Goal: Task Accomplishment & Management: Complete application form

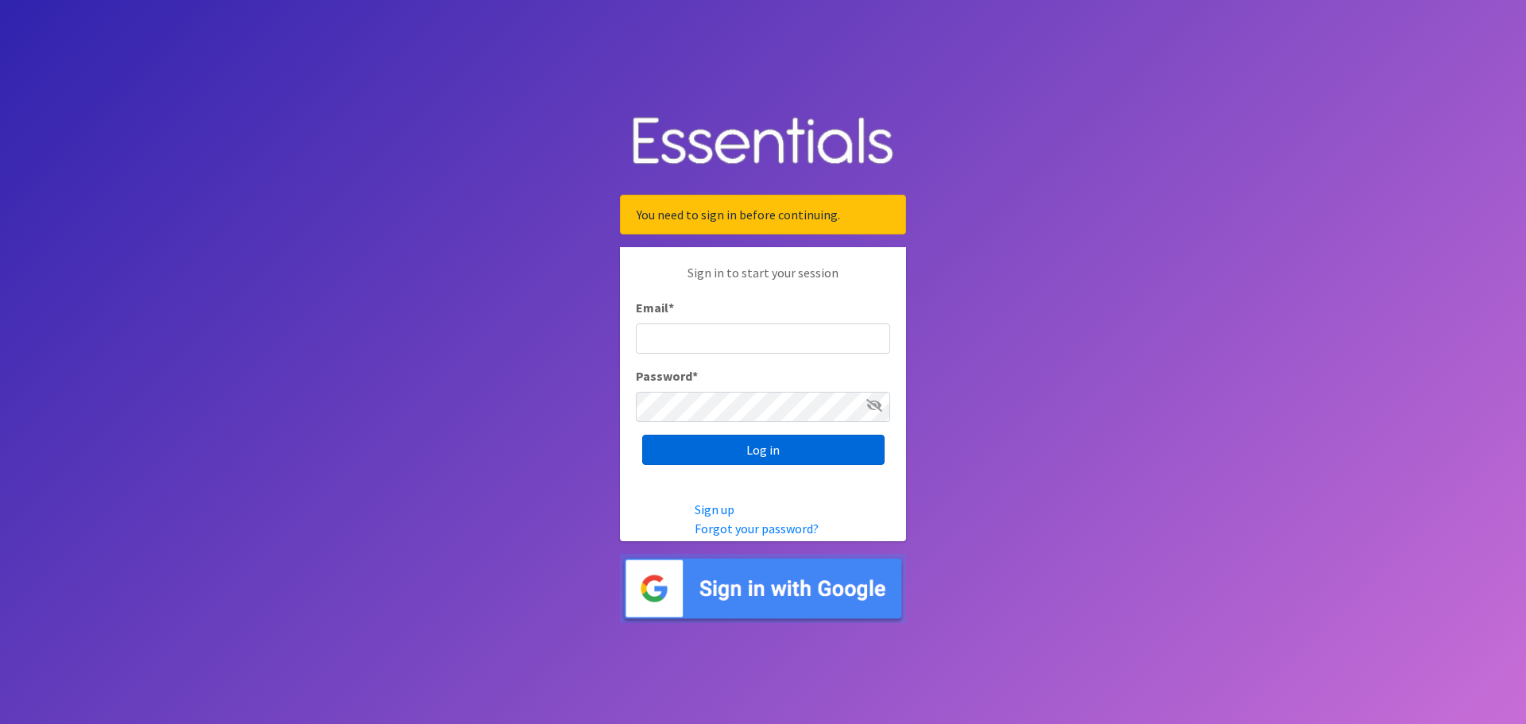
type input "[EMAIL_ADDRESS][PERSON_NAME][DOMAIN_NAME]"
click at [765, 453] on input "Log in" at bounding box center [763, 450] width 242 height 30
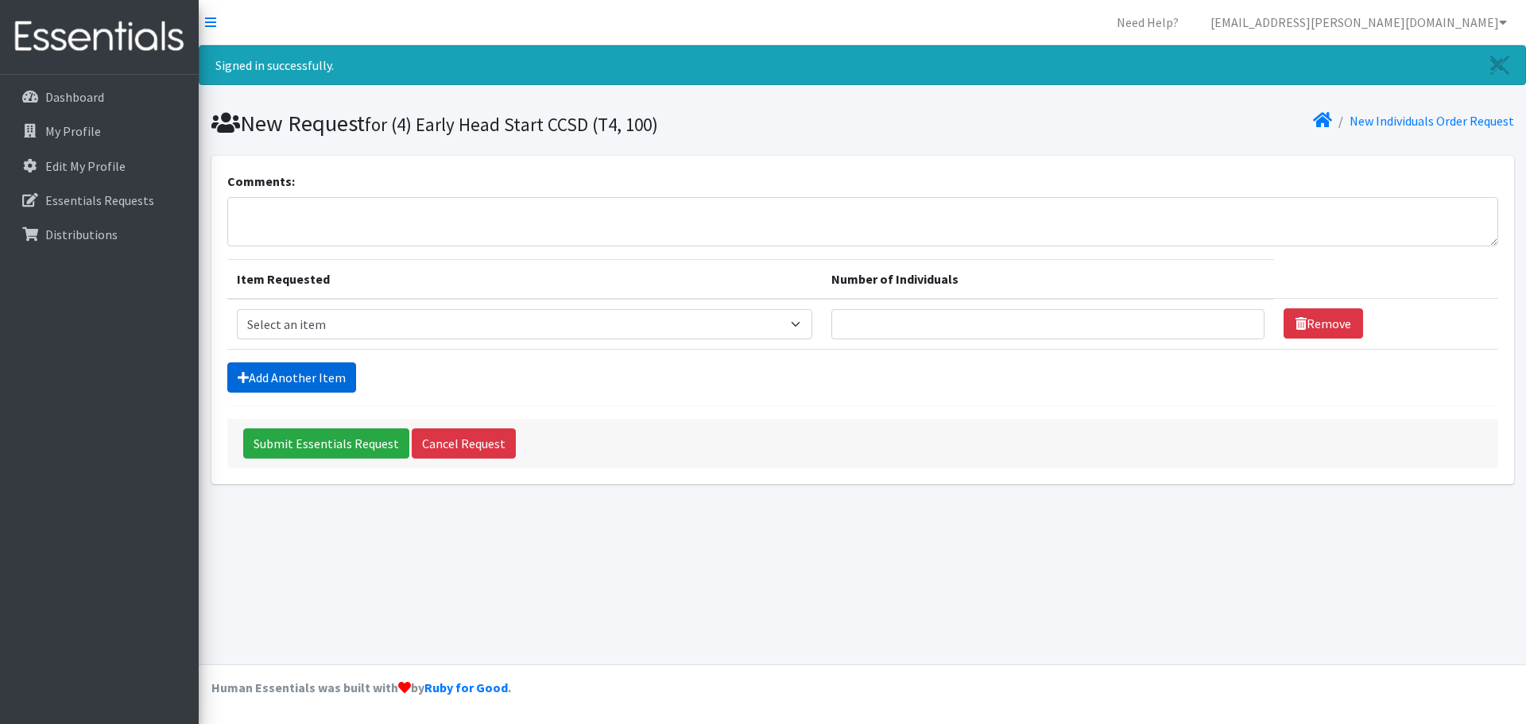
click at [288, 374] on link "Add Another Item" at bounding box center [291, 377] width 129 height 30
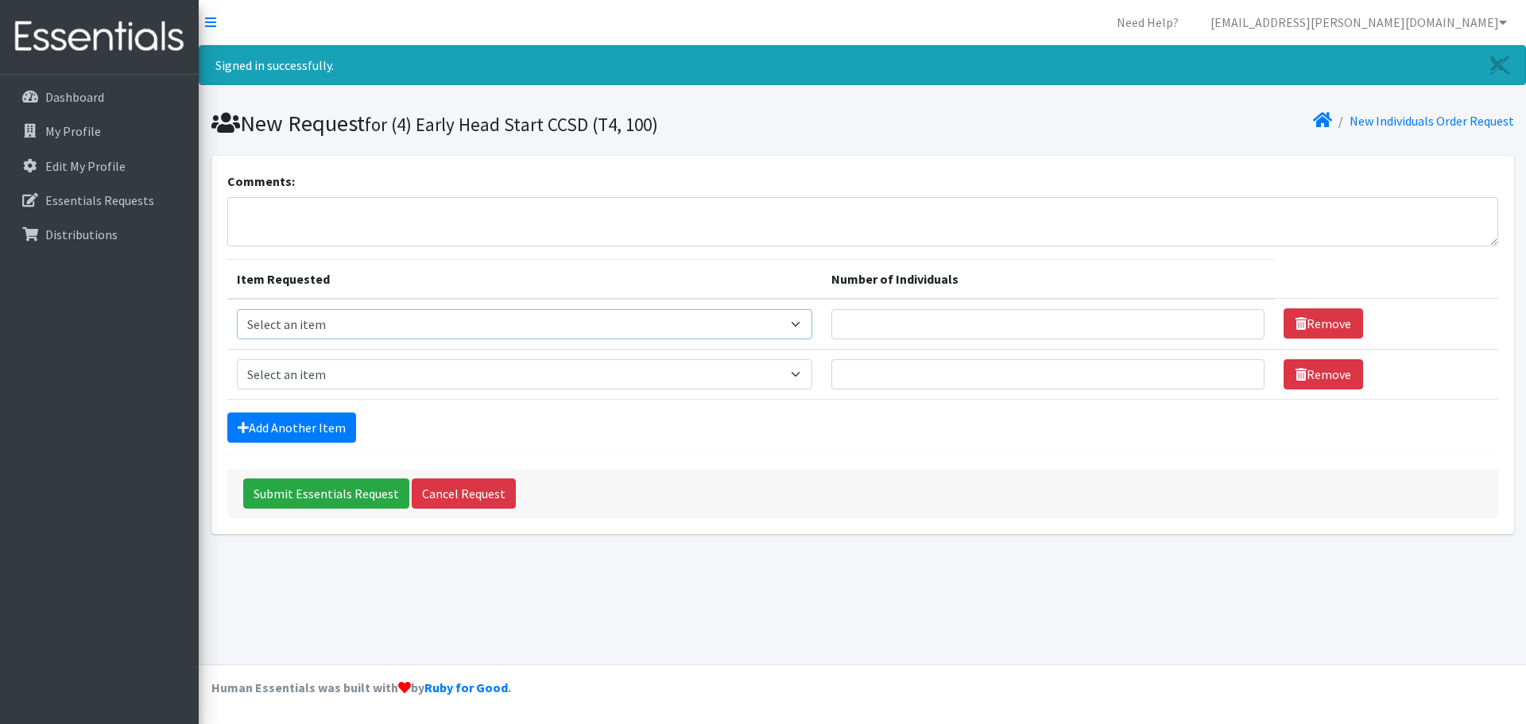
click at [481, 323] on select "Select an item A: Babies - Size 0 (Preemie) A: Babies - Size 01 (newborn) A: Ba…" at bounding box center [524, 324] width 575 height 30
select select "5613"
click at [237, 309] on select "Select an item A: Babies - Size 0 (Preemie) A: Babies - Size 01 (newborn) A: Ba…" at bounding box center [524, 324] width 575 height 30
click at [340, 377] on select "Select an item A: Babies - Size 0 (Preemie) A: Babies - Size 01 (newborn) A: Ba…" at bounding box center [524, 374] width 575 height 30
select select "5614"
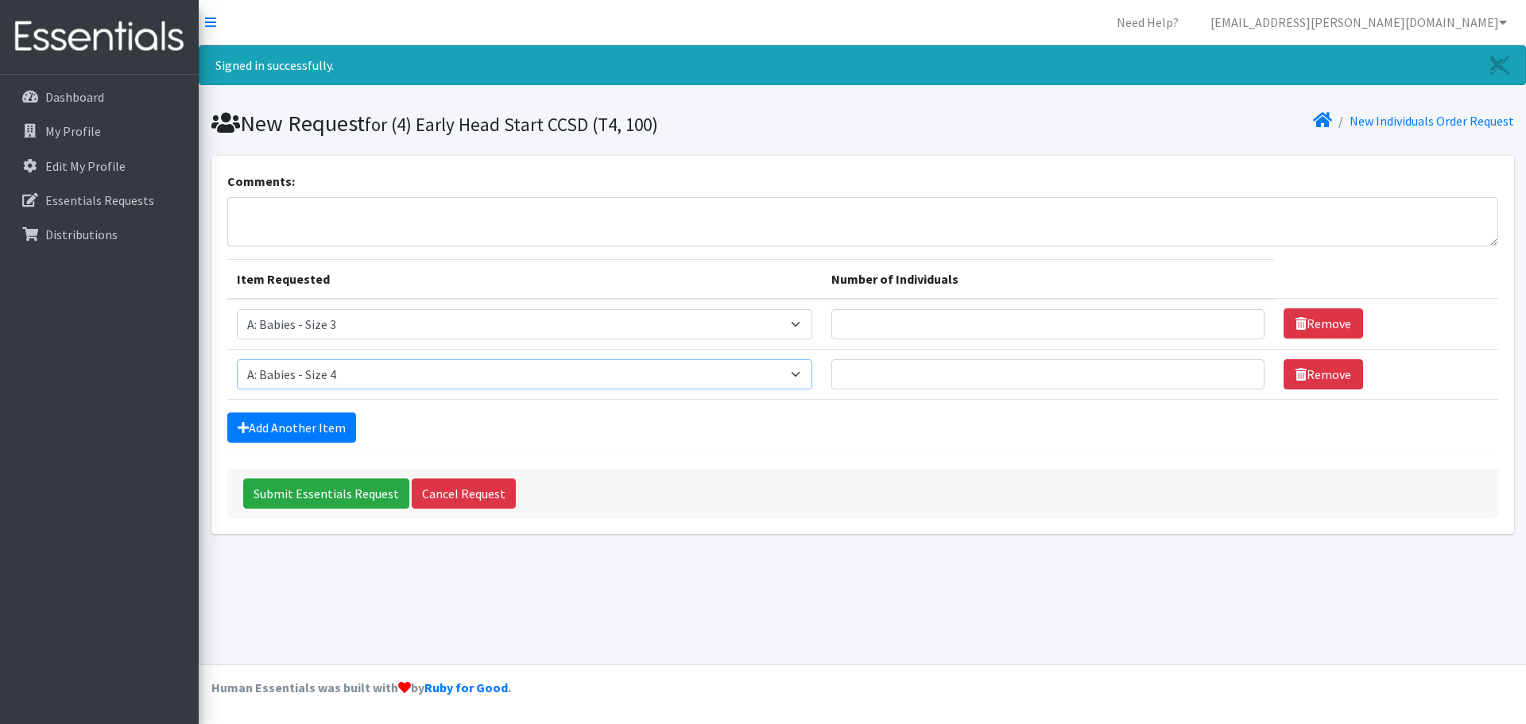
click at [237, 359] on select "Select an item A: Babies - Size 0 (Preemie) A: Babies - Size 01 (newborn) A: Ba…" at bounding box center [524, 374] width 575 height 30
click at [310, 423] on link "Add Another Item" at bounding box center [291, 427] width 129 height 30
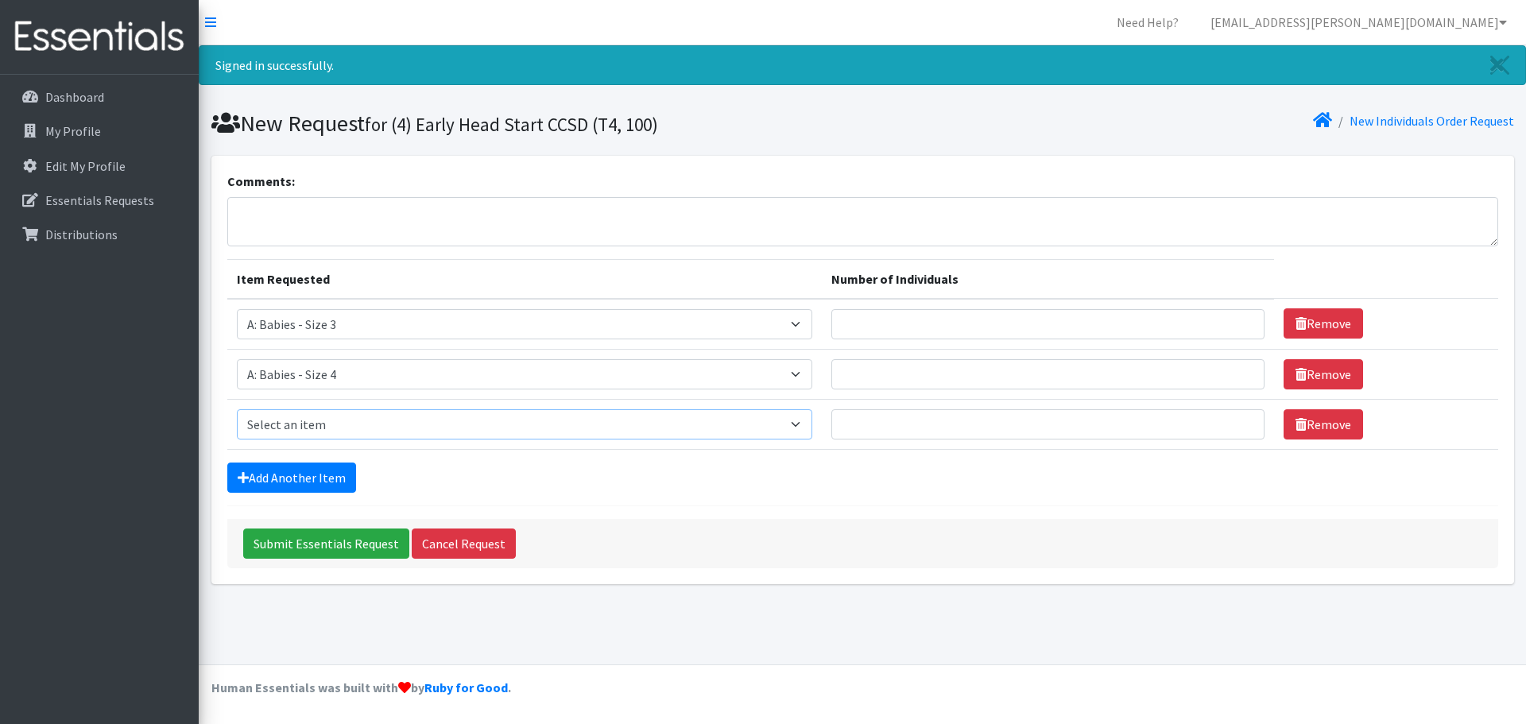
drag, startPoint x: 313, startPoint y: 425, endPoint x: 314, endPoint y: 416, distance: 9.6
click at [313, 425] on select "Select an item A: Babies - Size 0 (Preemie) A: Babies - Size 01 (newborn) A: Ba…" at bounding box center [524, 424] width 575 height 30
select select "5616"
click at [237, 409] on select "Select an item A: Babies - Size 0 (Preemie) A: Babies - Size 01 (newborn) A: Ba…" at bounding box center [524, 424] width 575 height 30
click at [308, 473] on link "Add Another Item" at bounding box center [291, 477] width 129 height 30
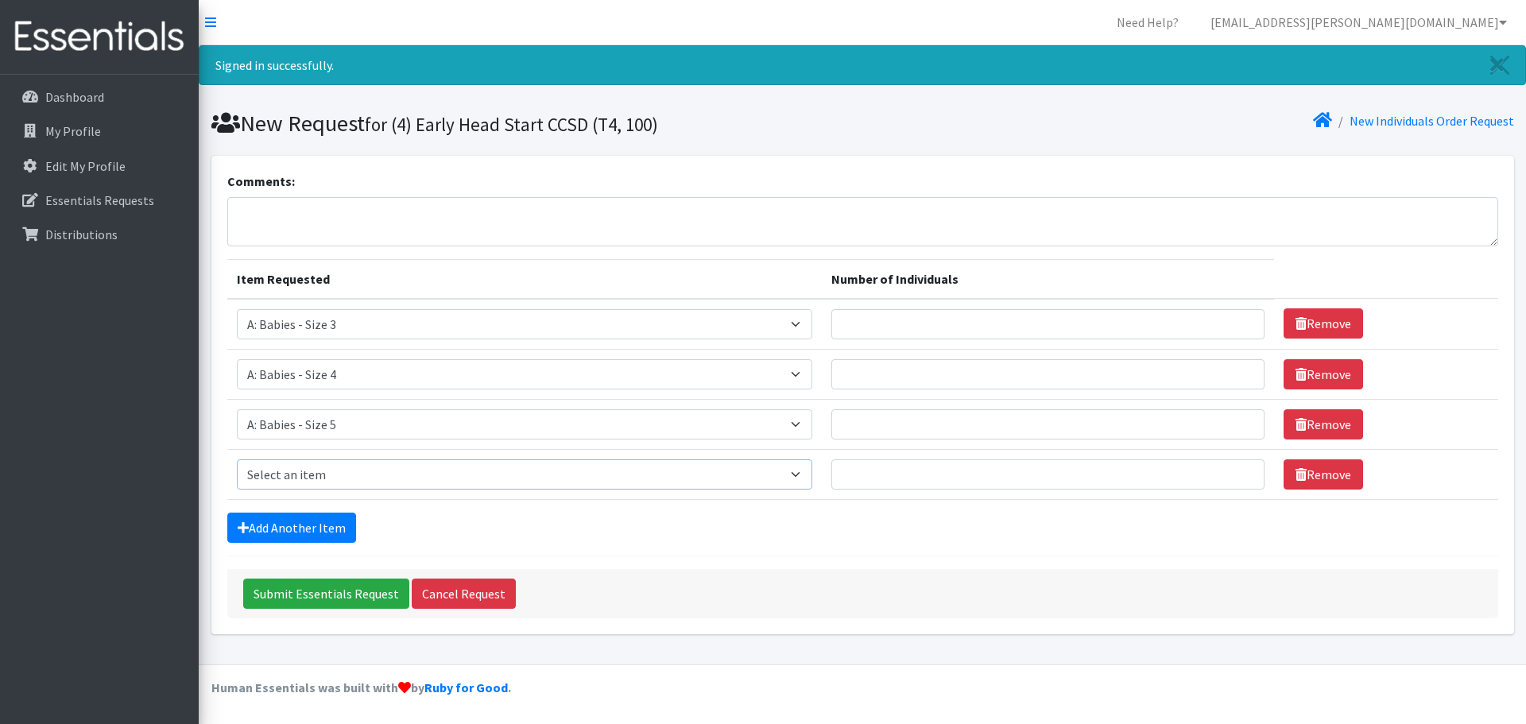
click at [308, 474] on select "Select an item A: Babies - Size 0 (Preemie) A: Babies - Size 01 (newborn) A: Ba…" at bounding box center [524, 474] width 575 height 30
select select "5597"
click at [237, 459] on select "Select an item A: Babies - Size 0 (Preemie) A: Babies - Size 01 (newborn) A: Ba…" at bounding box center [524, 474] width 575 height 30
click at [308, 526] on link "Add Another Item" at bounding box center [291, 528] width 129 height 30
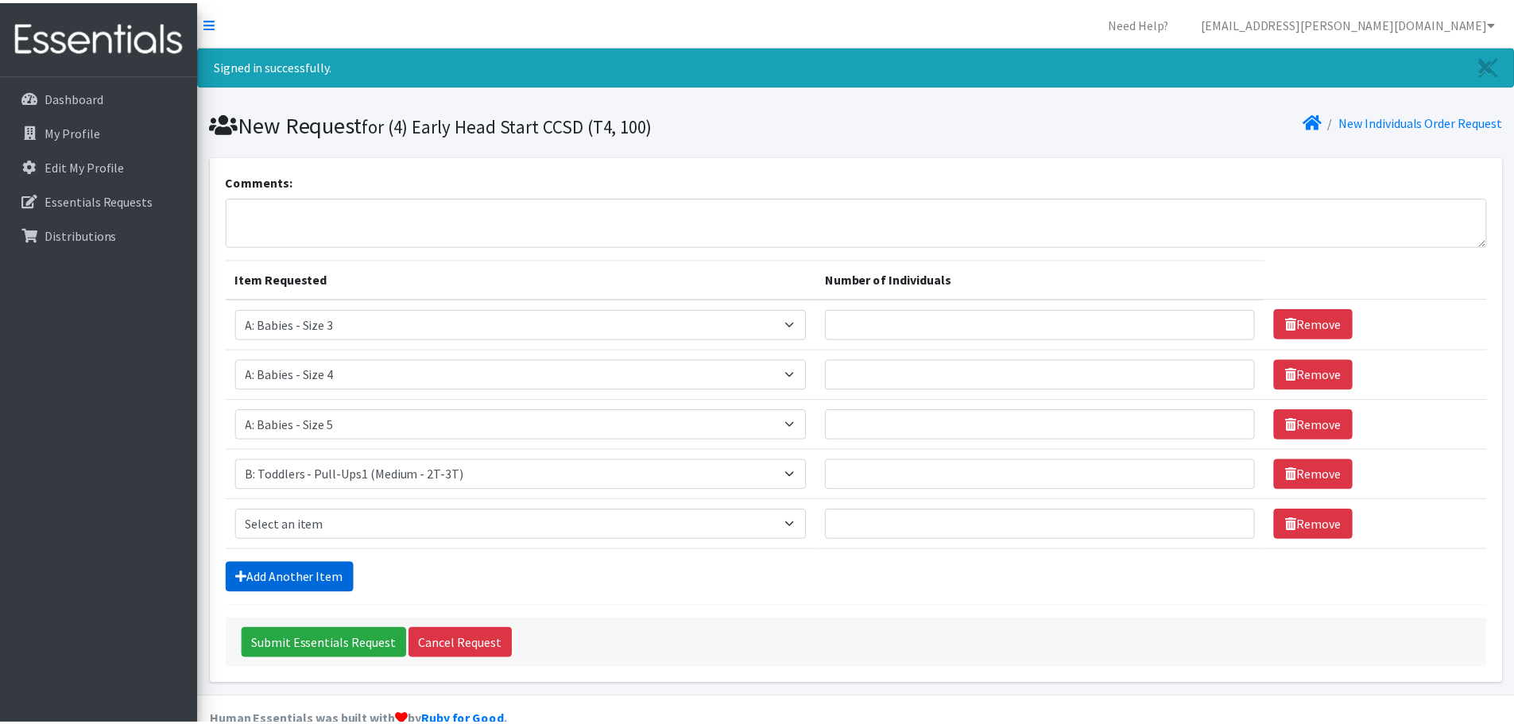
scroll to position [33, 0]
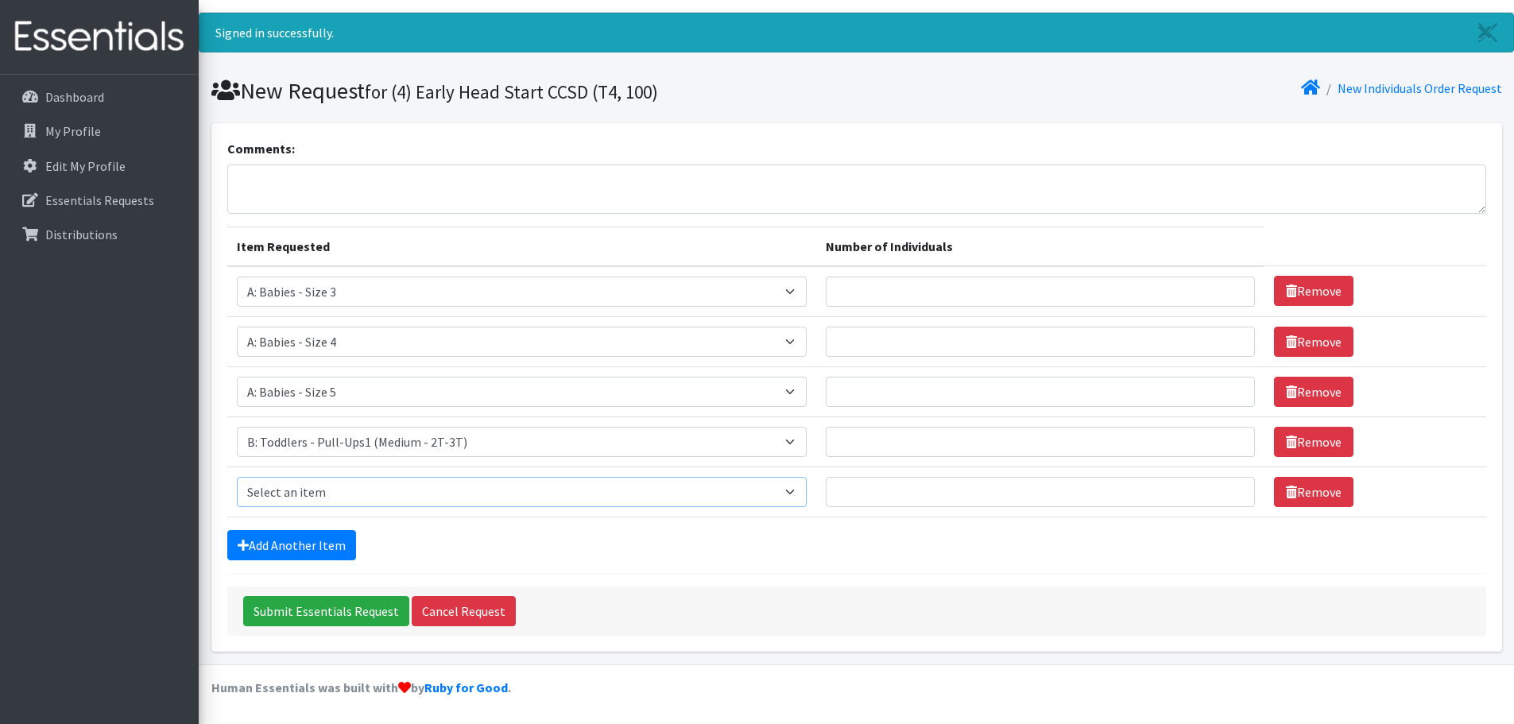
click at [329, 488] on select "Select an item A: Babies - Size 0 (Preemie) A: Babies - Size 01 (newborn) A: Ba…" at bounding box center [522, 492] width 570 height 30
select select "5598"
click at [237, 477] on select "Select an item A: Babies - Size 0 (Preemie) A: Babies - Size 01 (newborn) A: Ba…" at bounding box center [522, 492] width 570 height 30
click at [315, 540] on link "Add Another Item" at bounding box center [291, 545] width 129 height 30
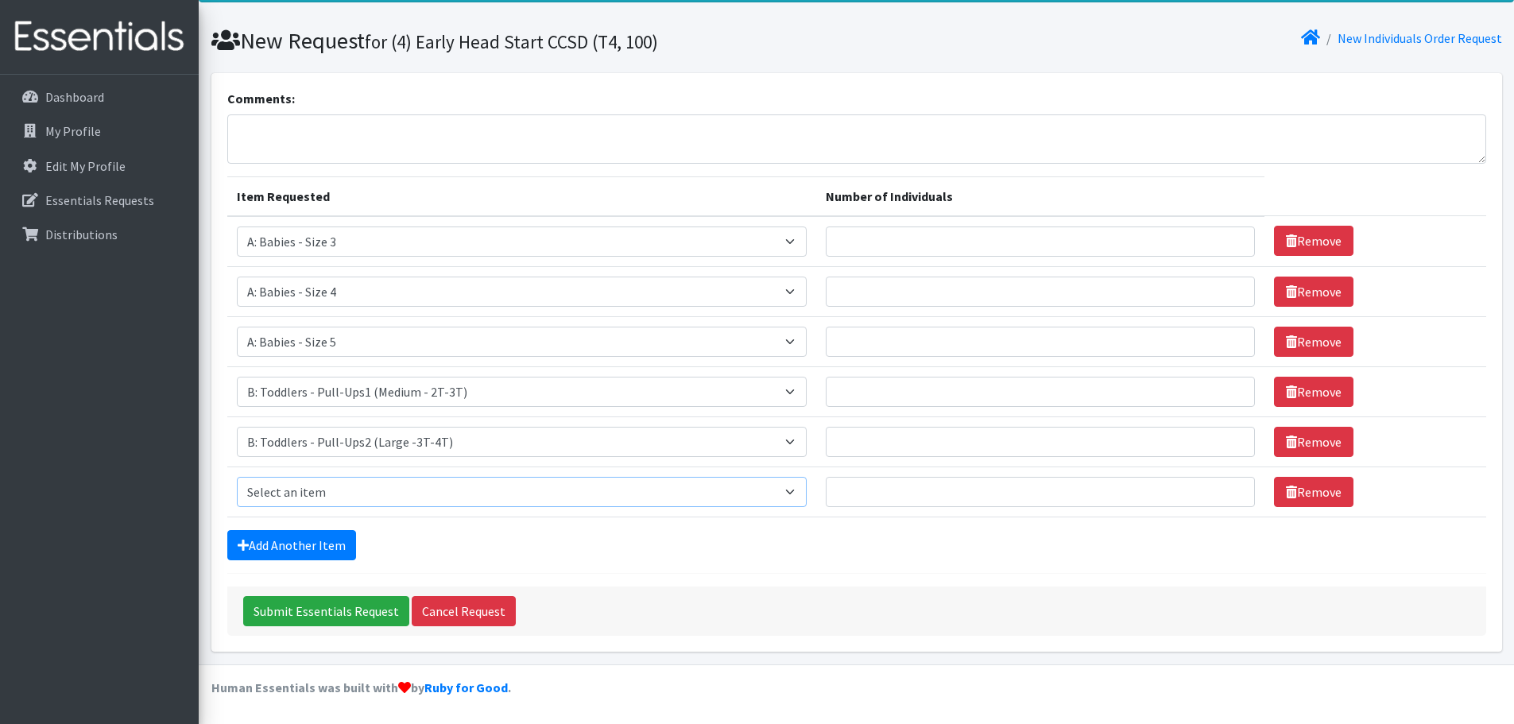
click at [349, 489] on select "Select an item A: Babies - Size 0 (Preemie) A: Babies - Size 01 (newborn) A: Ba…" at bounding box center [522, 492] width 570 height 30
select select "5599"
click at [237, 477] on select "Select an item A: Babies - Size 0 (Preemie) A: Babies - Size 01 (newborn) A: Ba…" at bounding box center [522, 492] width 570 height 30
click at [311, 545] on link "Add Another Item" at bounding box center [291, 545] width 129 height 30
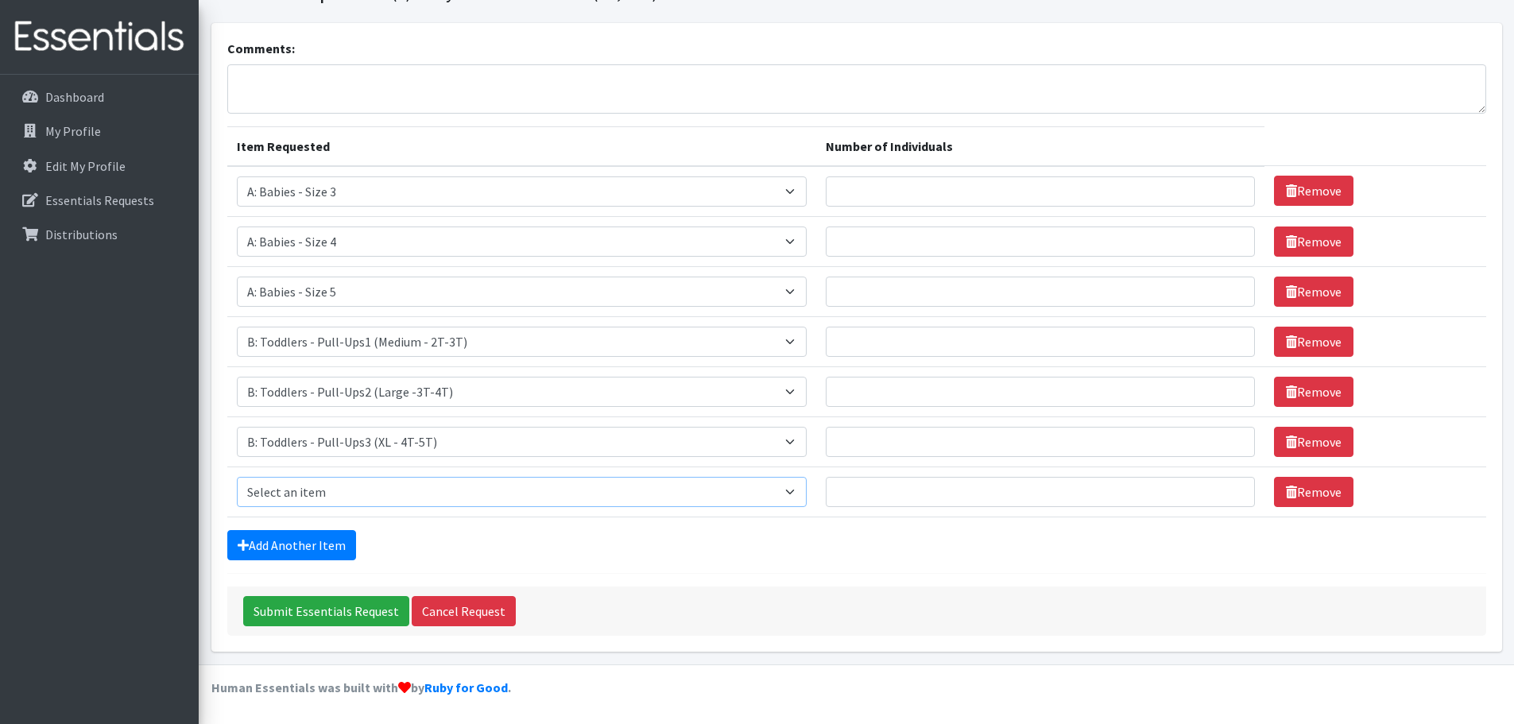
click at [333, 489] on select "Select an item A: Babies - Size 0 (Preemie) A: Babies - Size 01 (newborn) A: Ba…" at bounding box center [522, 492] width 570 height 30
select select "5594"
click at [237, 477] on select "Select an item A: Babies - Size 0 (Preemie) A: Babies - Size 01 (newborn) A: Ba…" at bounding box center [522, 492] width 570 height 30
click at [323, 542] on link "Add Another Item" at bounding box center [291, 545] width 129 height 30
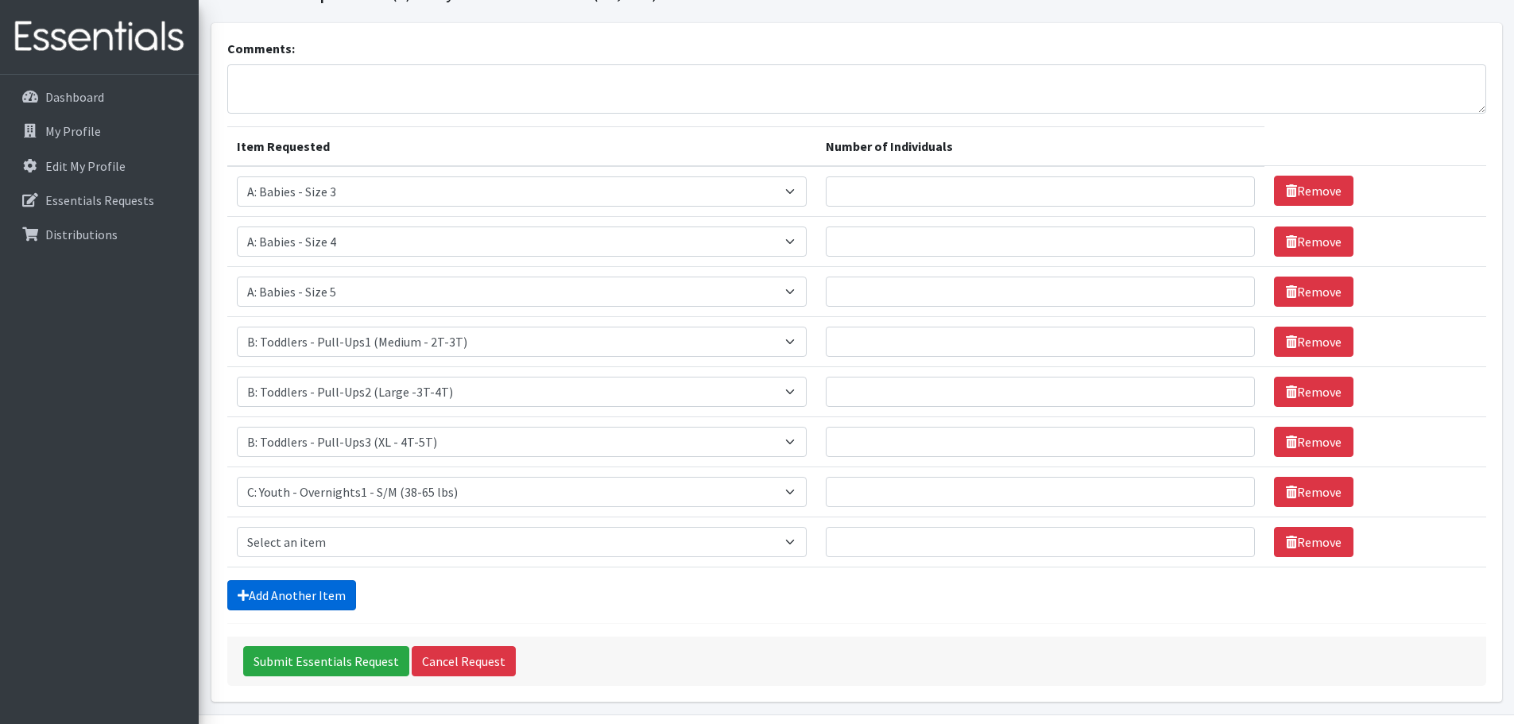
scroll to position [183, 0]
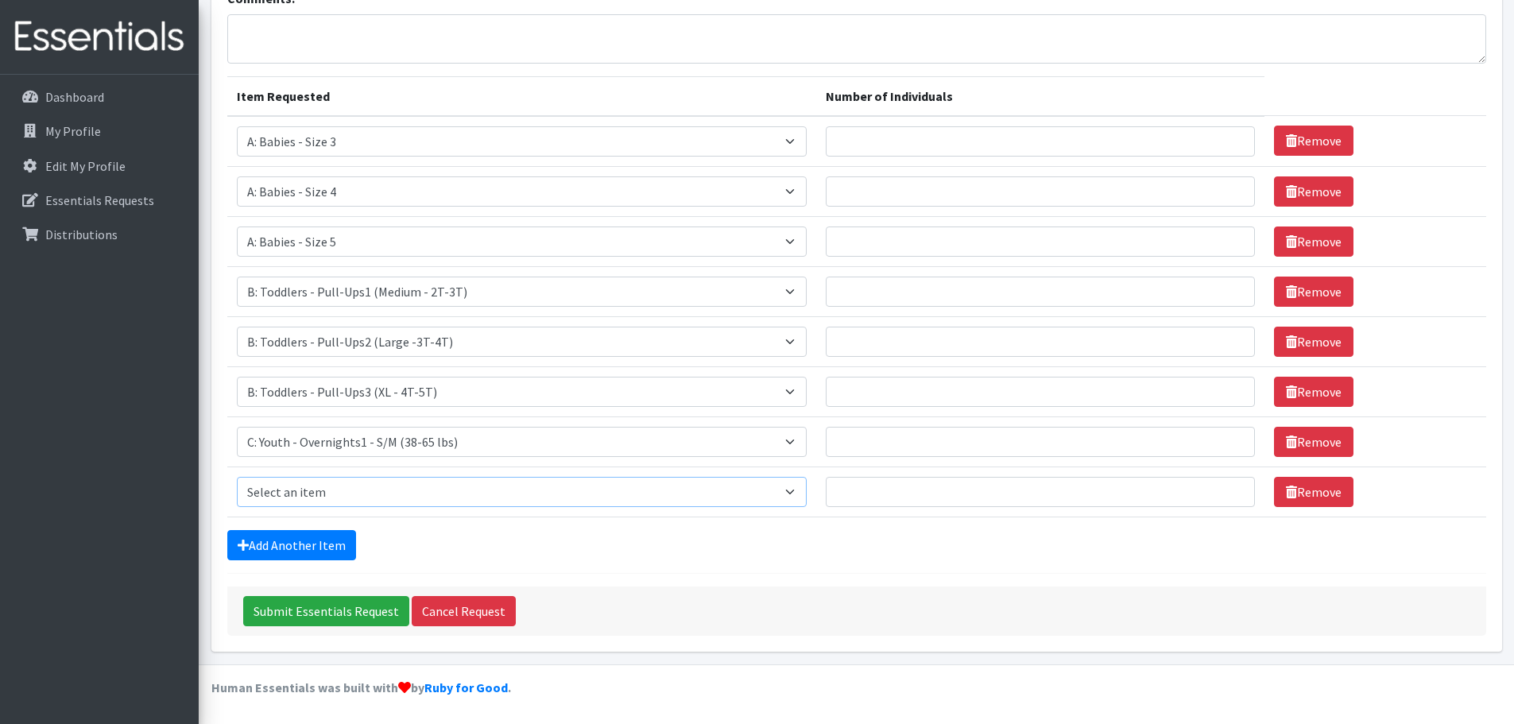
click at [334, 497] on select "Select an item A: Babies - Size 0 (Preemie) A: Babies - Size 01 (newborn) A: Ba…" at bounding box center [522, 492] width 570 height 30
select select "8889"
click at [237, 477] on select "Select an item A: Babies - Size 0 (Preemie) A: Babies - Size 01 (newborn) A: Ba…" at bounding box center [522, 492] width 570 height 30
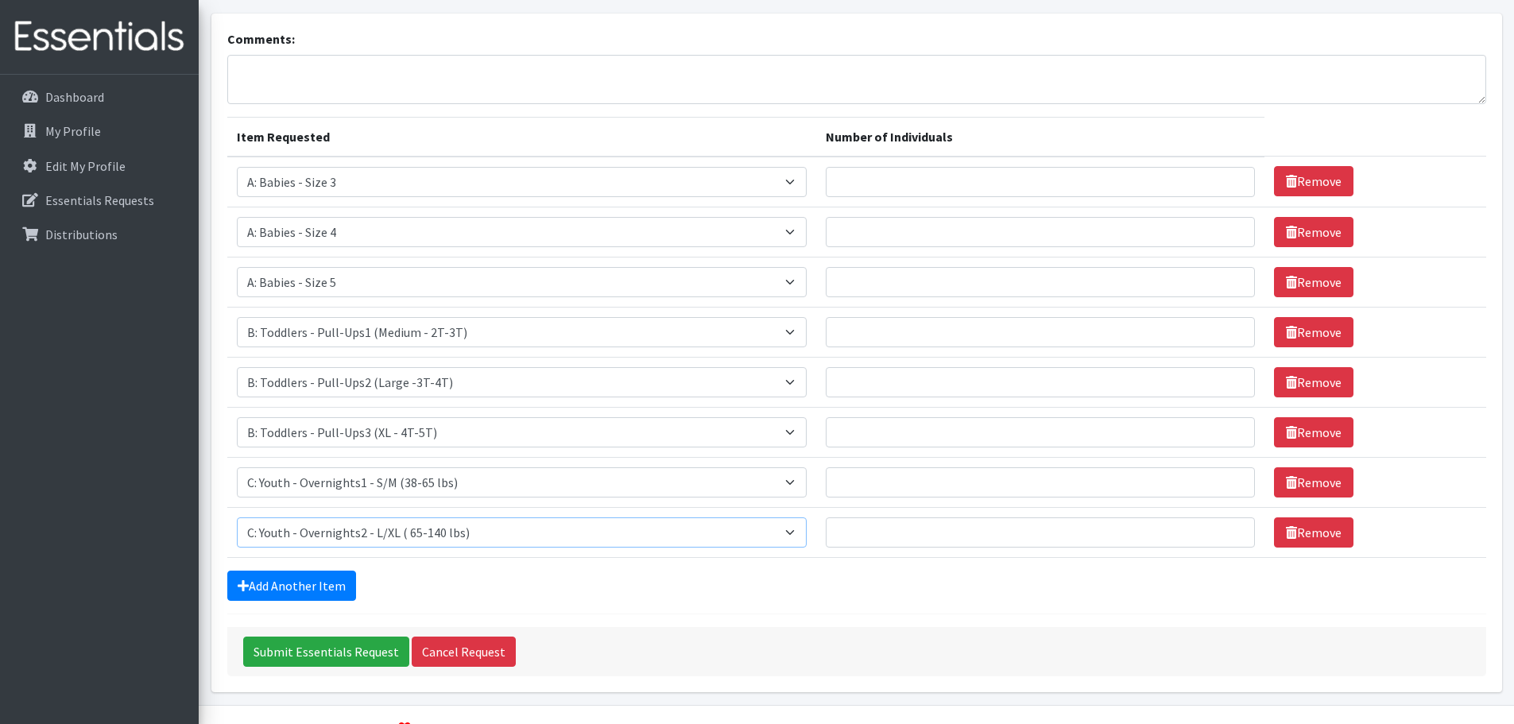
scroll to position [103, 0]
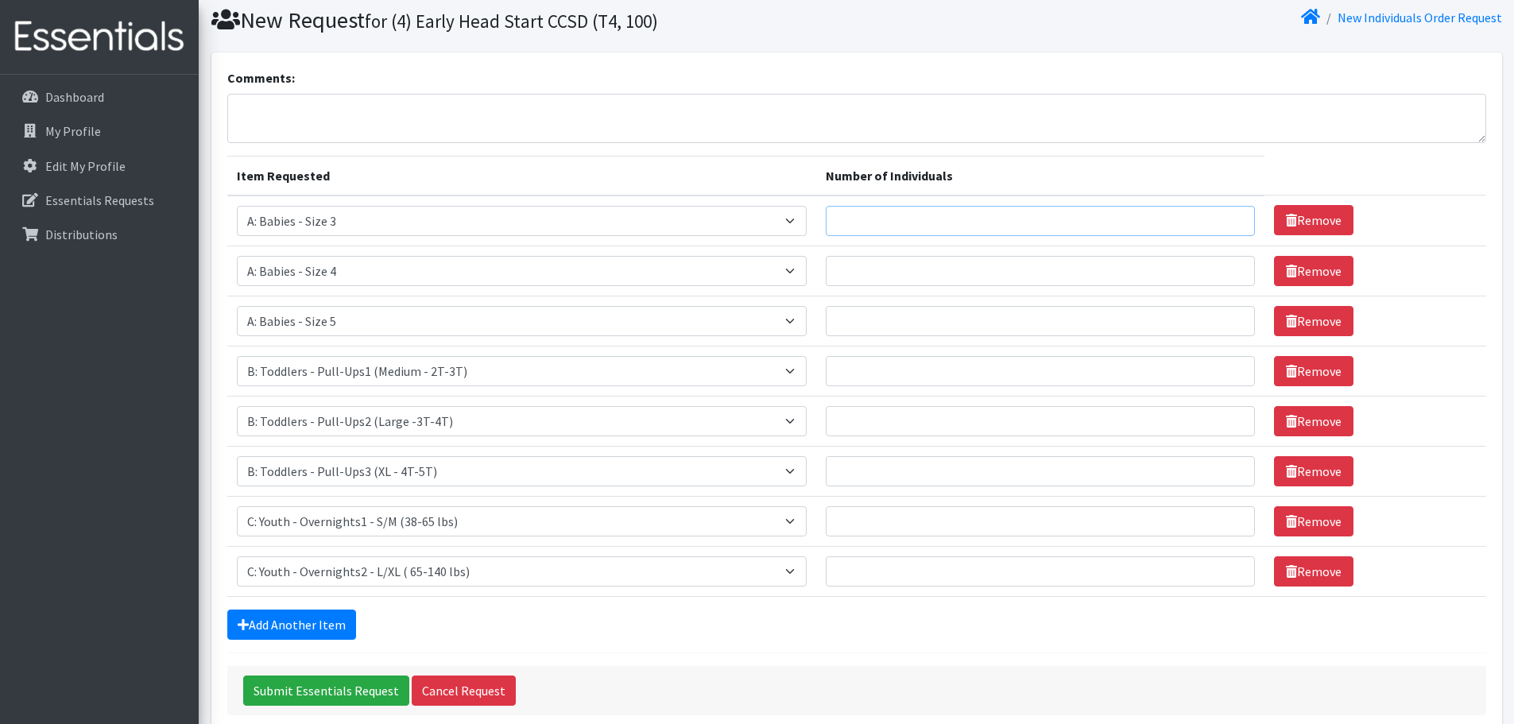
click at [1101, 226] on input "Number of Individuals" at bounding box center [1040, 221] width 429 height 30
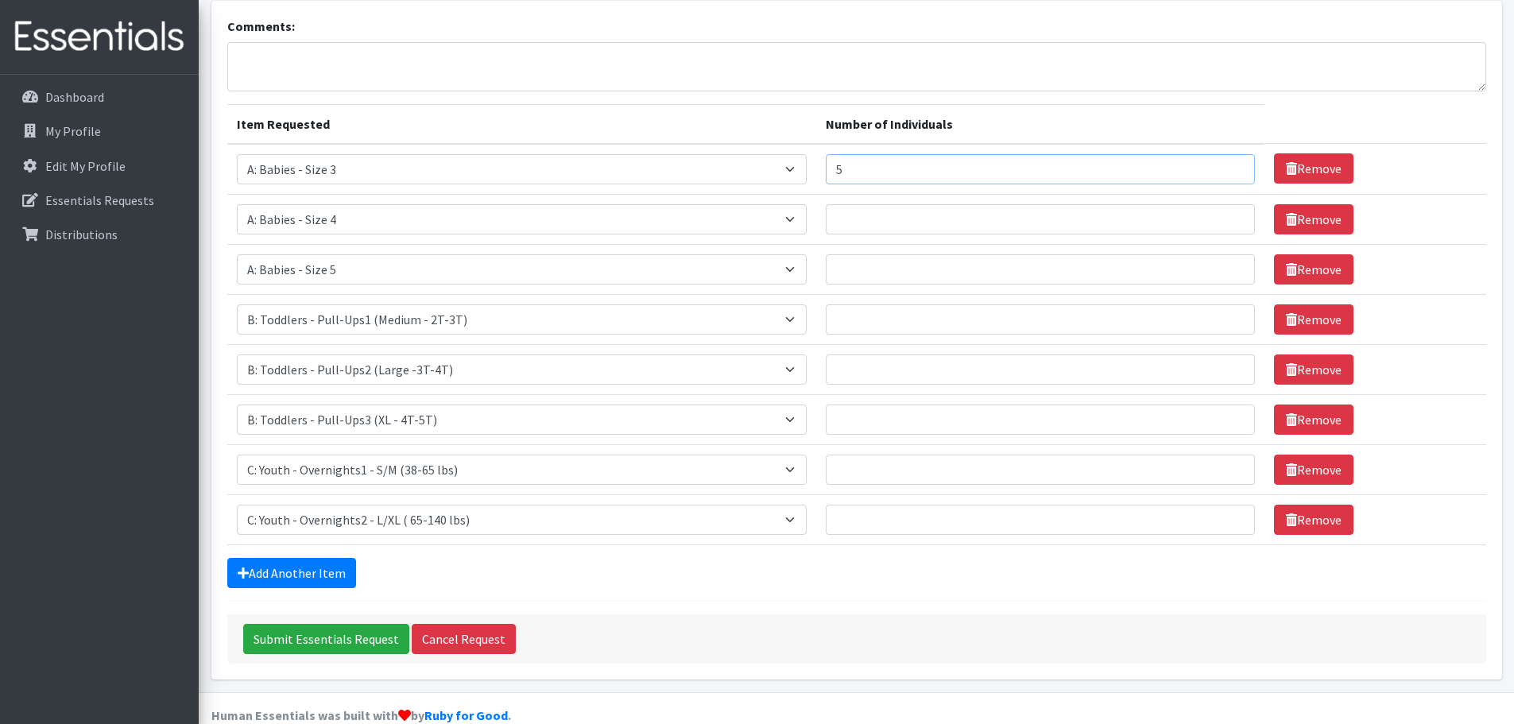
scroll to position [183, 0]
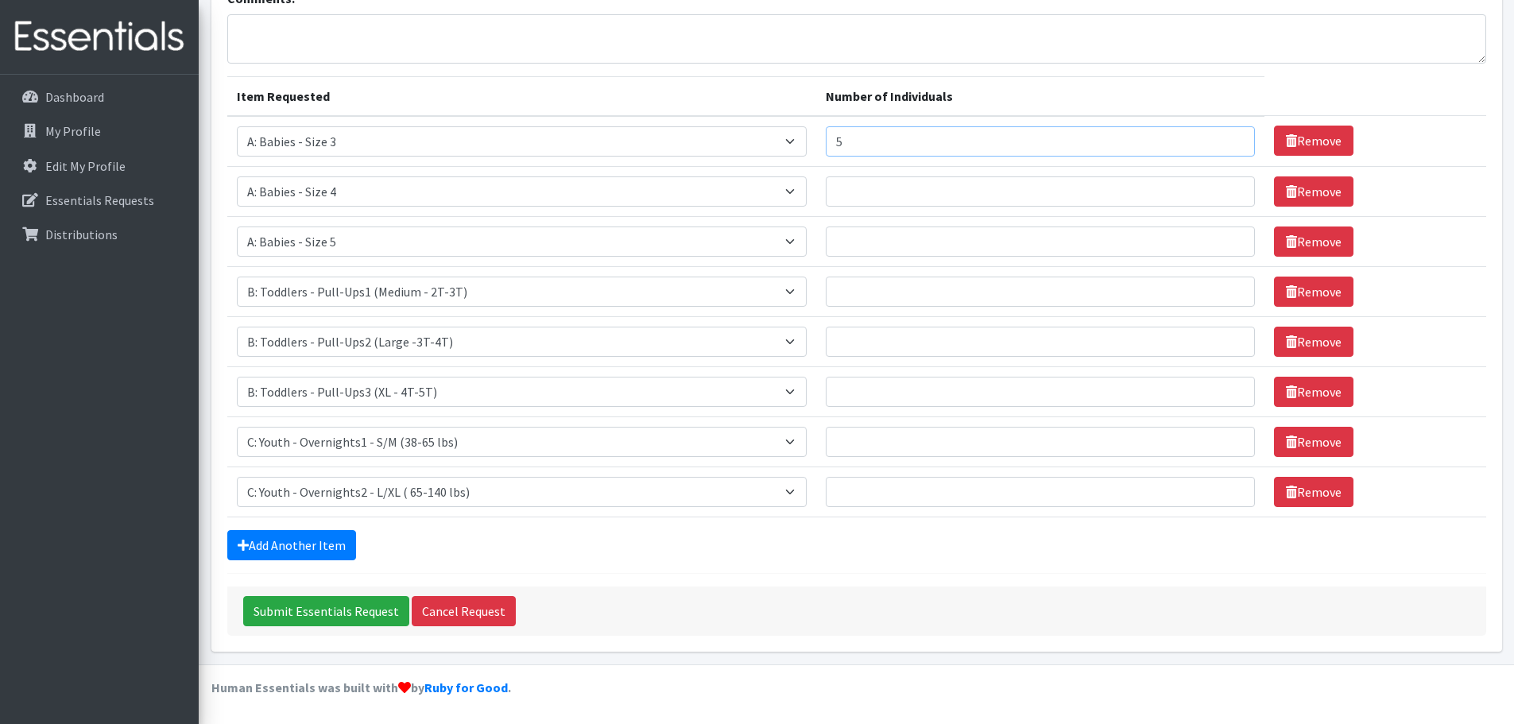
type input "5"
click at [1101, 197] on input "Number of Individuals" at bounding box center [1040, 191] width 429 height 30
type input "20"
click at [1071, 236] on input "Number of Individuals" at bounding box center [1040, 241] width 429 height 30
type input "20"
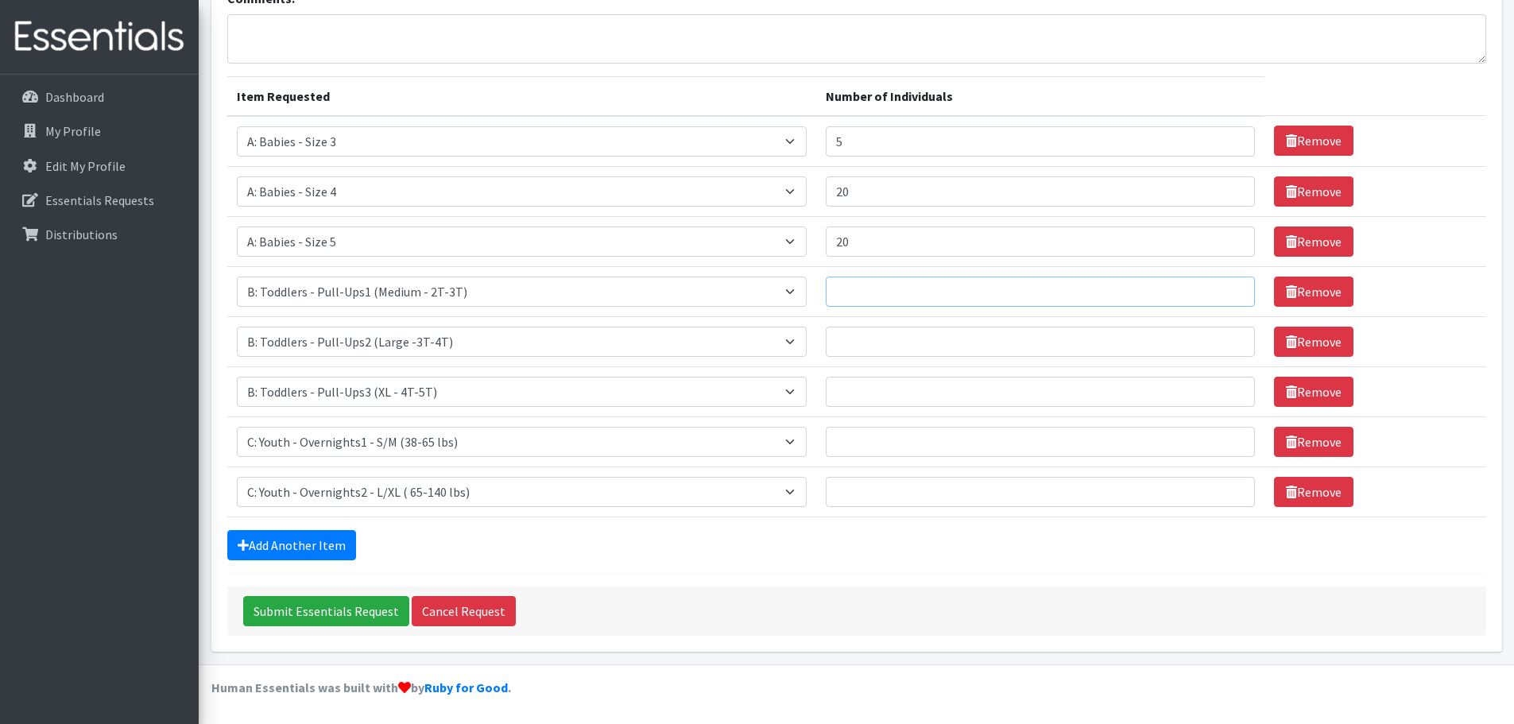
click at [922, 296] on input "Number of Individuals" at bounding box center [1040, 292] width 429 height 30
type input "20"
click at [911, 347] on input "Number of Individuals" at bounding box center [1040, 342] width 429 height 30
type input "20"
click at [872, 382] on input "Number of Individuals" at bounding box center [1040, 392] width 429 height 30
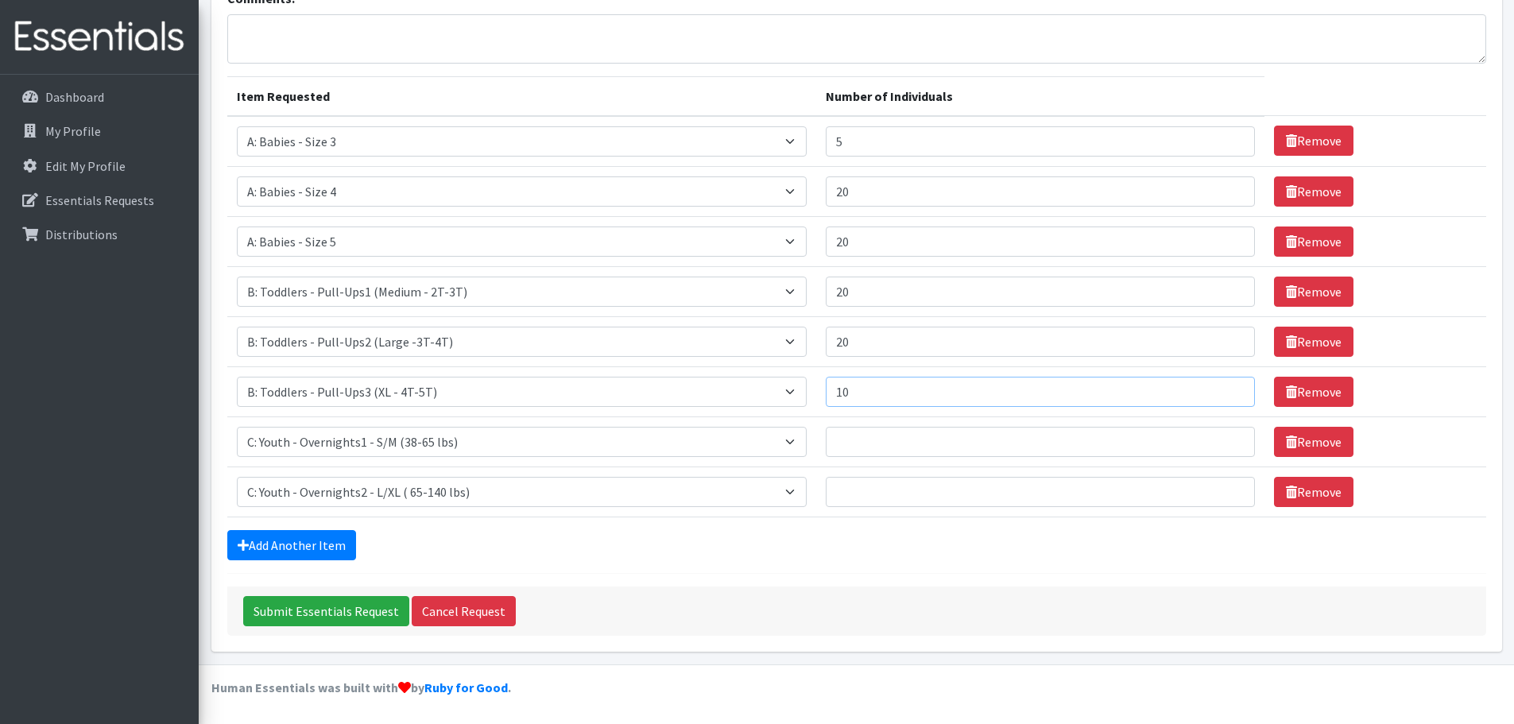
type input "10"
click at [935, 441] on input "Number of Individuals" at bounding box center [1040, 442] width 429 height 30
type input "10"
click at [918, 505] on input "Number of Individuals" at bounding box center [1040, 492] width 429 height 30
type input "10"
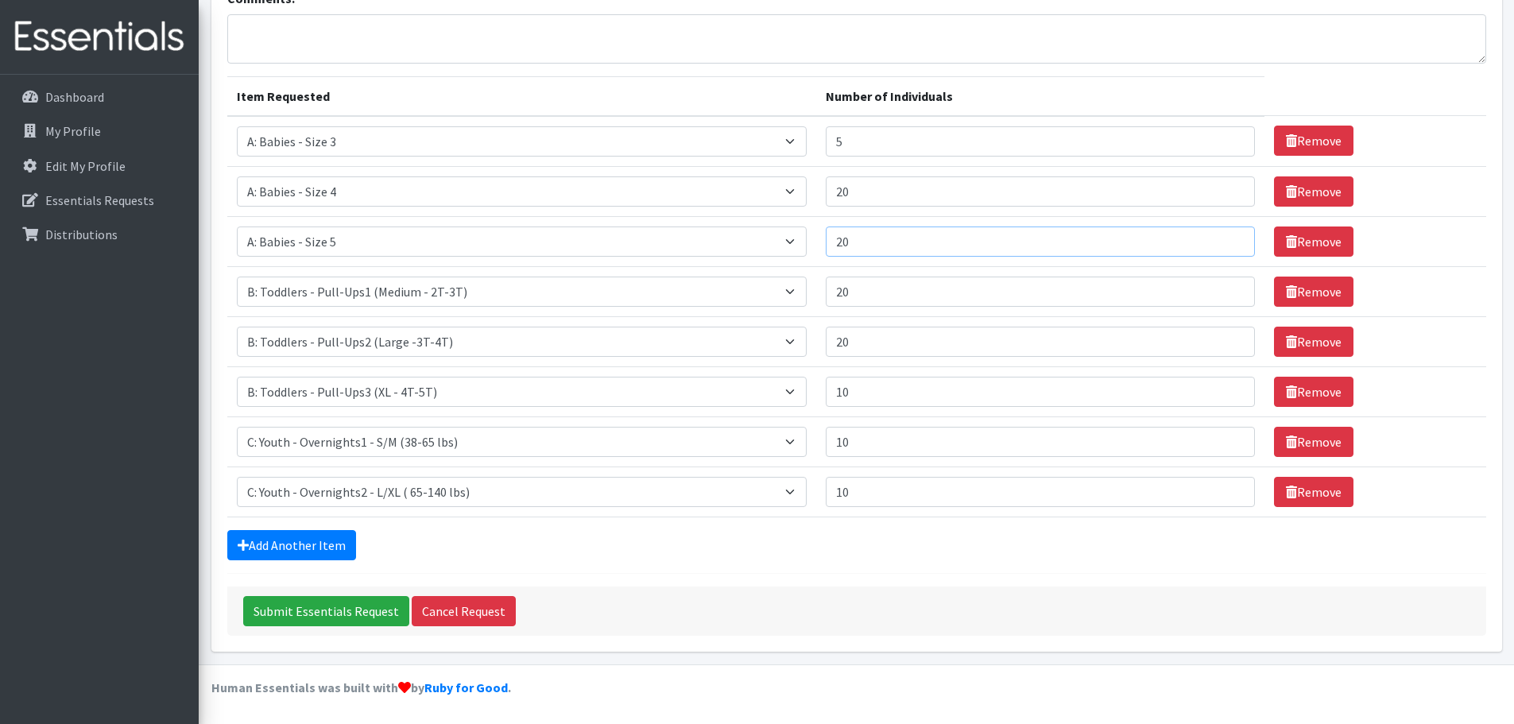
click at [873, 245] on input "20" at bounding box center [1040, 241] width 429 height 30
type input "2"
type input "1"
type input "5"
click at [315, 604] on input "Submit Essentials Request" at bounding box center [326, 611] width 166 height 30
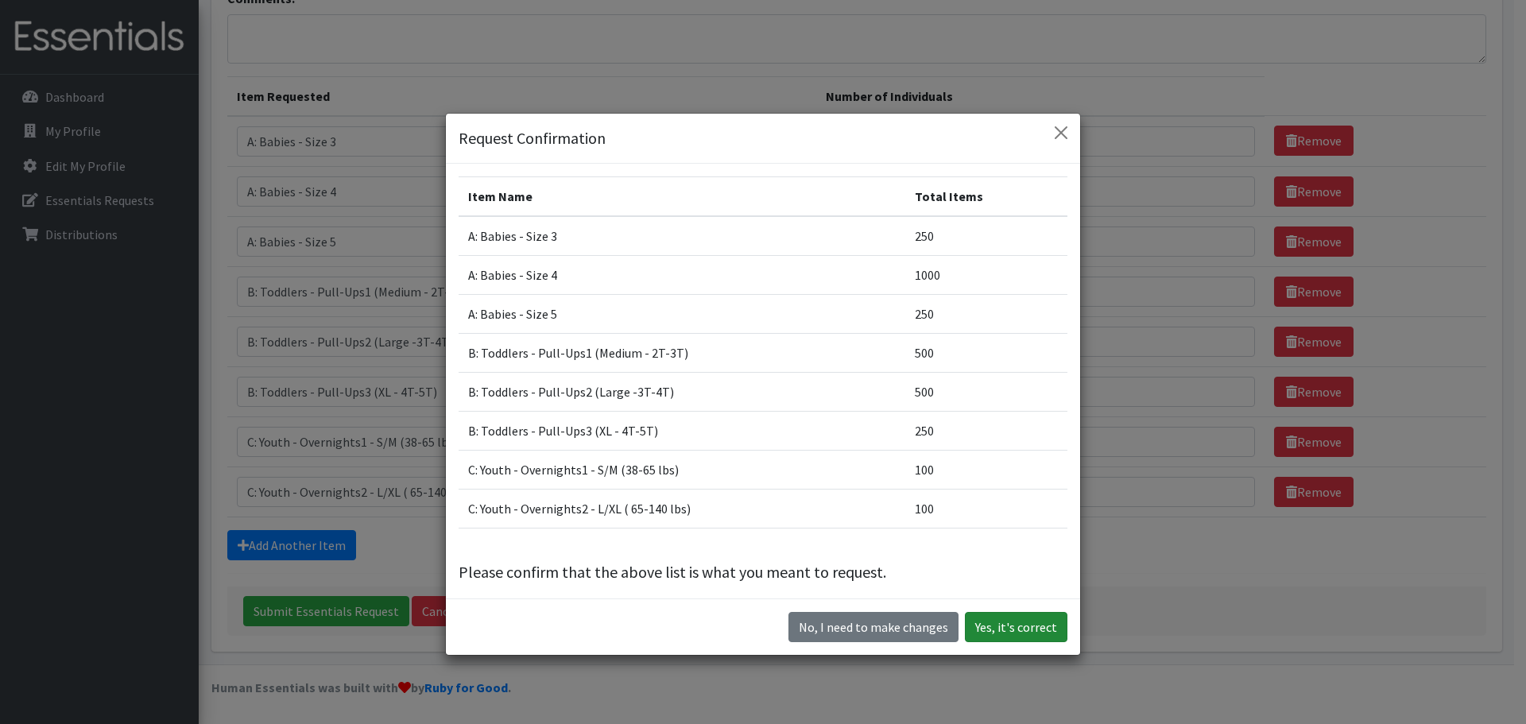
click at [997, 631] on button "Yes, it's correct" at bounding box center [1016, 627] width 103 height 30
